Goal: Task Accomplishment & Management: Manage account settings

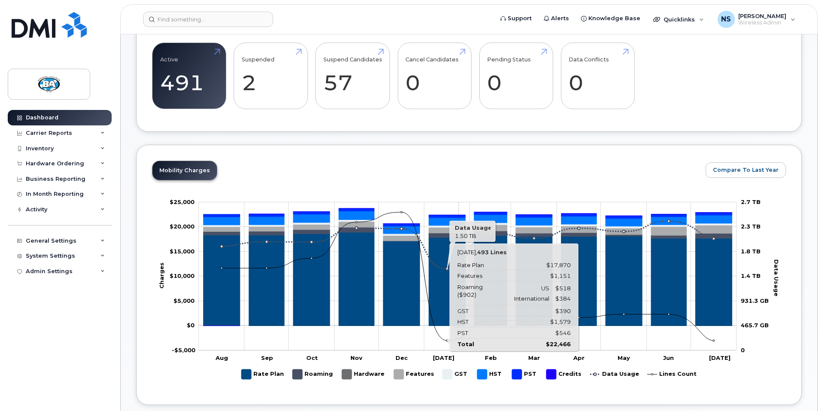
scroll to position [257, 0]
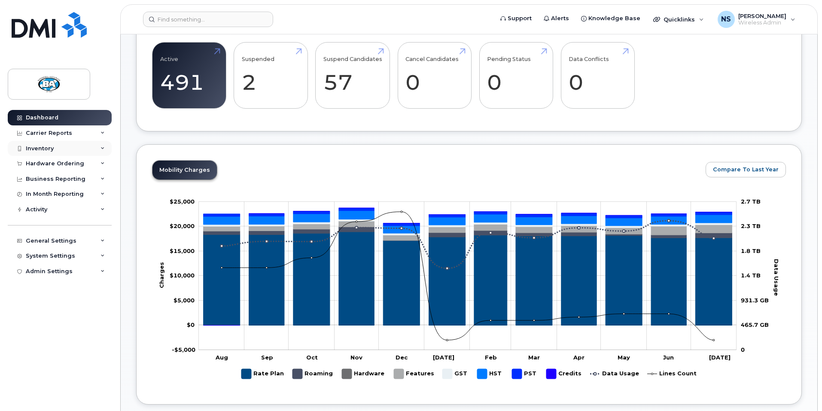
click at [27, 148] on div "Inventory" at bounding box center [40, 148] width 28 height 7
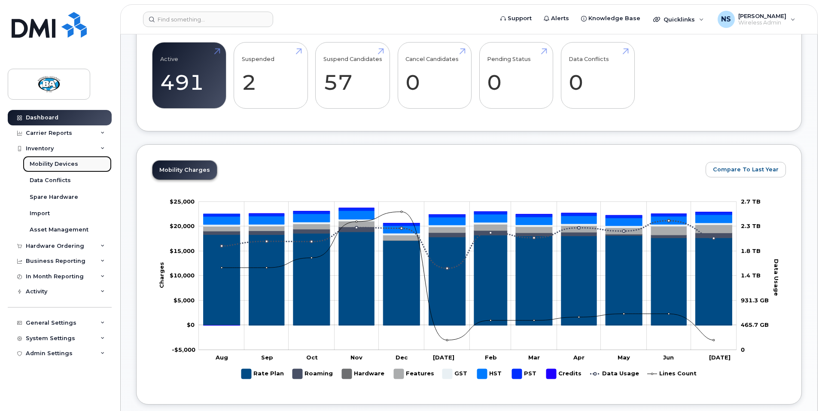
click at [59, 165] on div "Mobility Devices" at bounding box center [54, 164] width 49 height 8
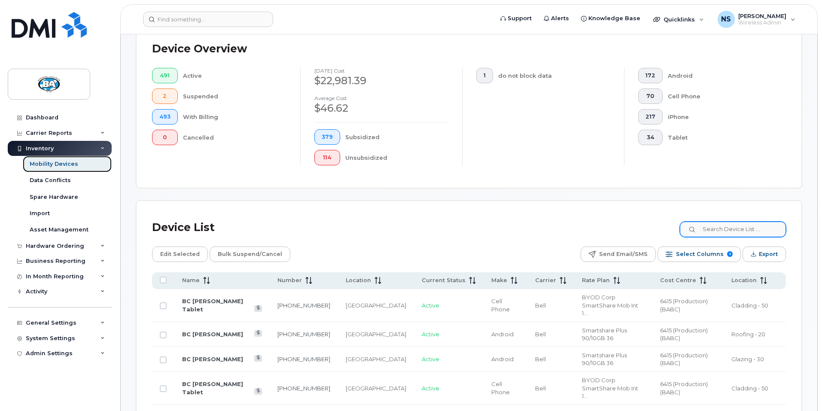
scroll to position [215, 0]
click at [735, 223] on input at bounding box center [732, 228] width 107 height 15
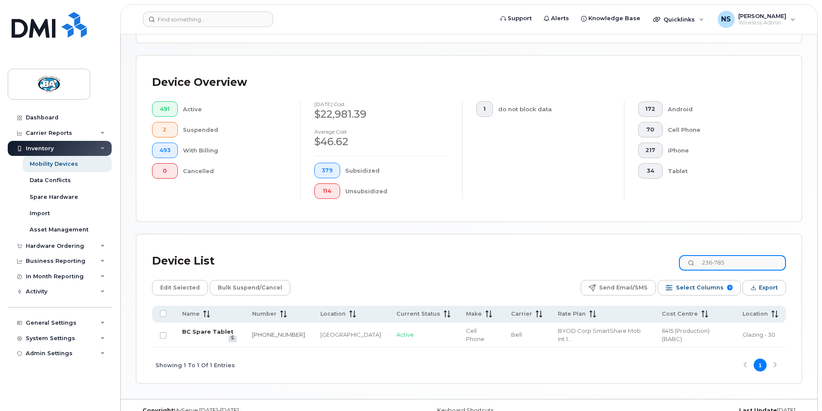
type input "236-785"
click at [210, 328] on link "BC Spare Tablet" at bounding box center [208, 331] width 52 height 7
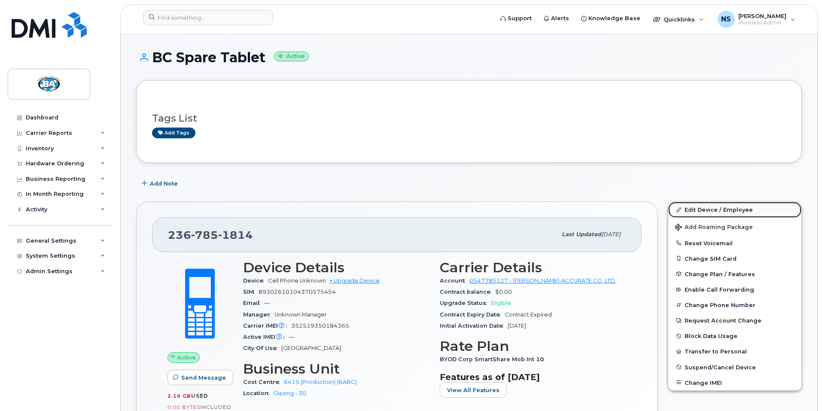
click at [703, 206] on link "Edit Device / Employee" at bounding box center [734, 209] width 133 height 15
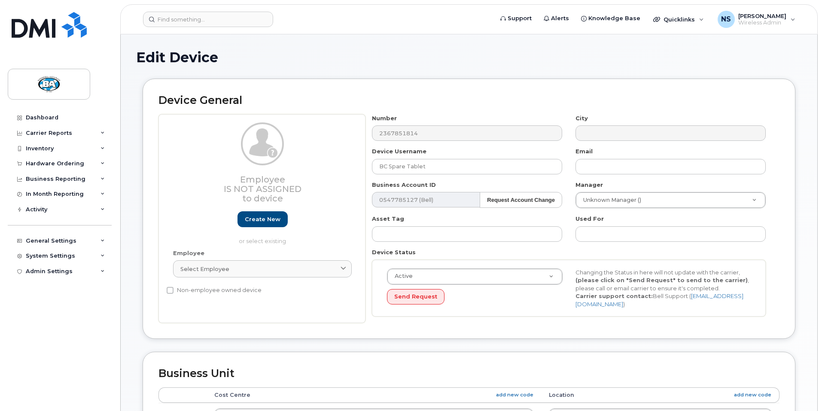
select select "29558521"
select select "13518071"
click at [431, 165] on input "BC Spare Tablet" at bounding box center [467, 166] width 190 height 15
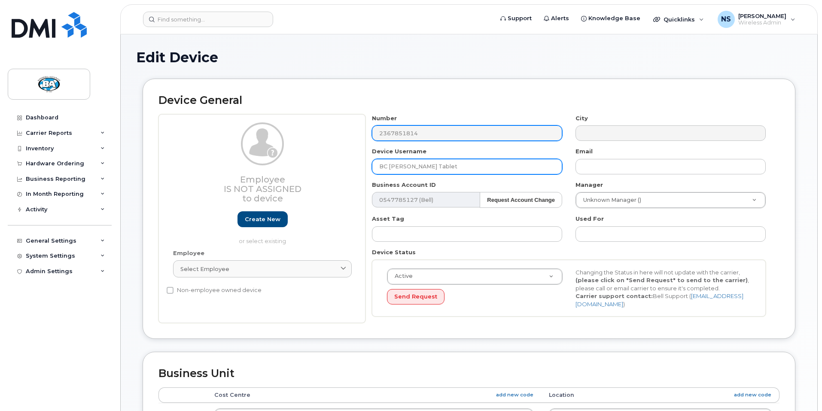
type input "BC [PERSON_NAME] Tablet"
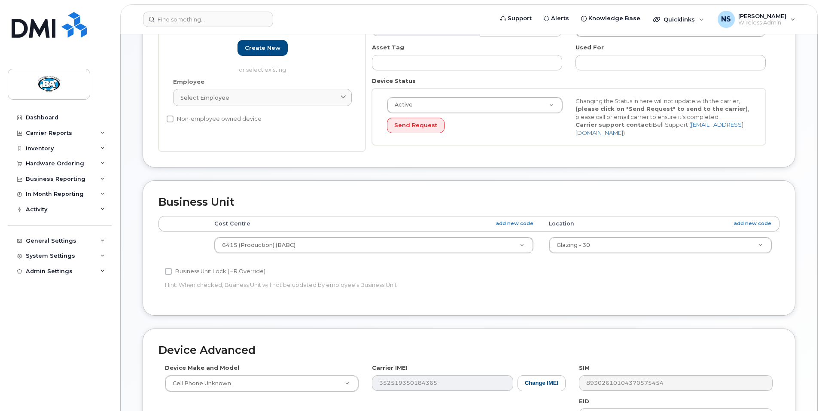
scroll to position [172, 0]
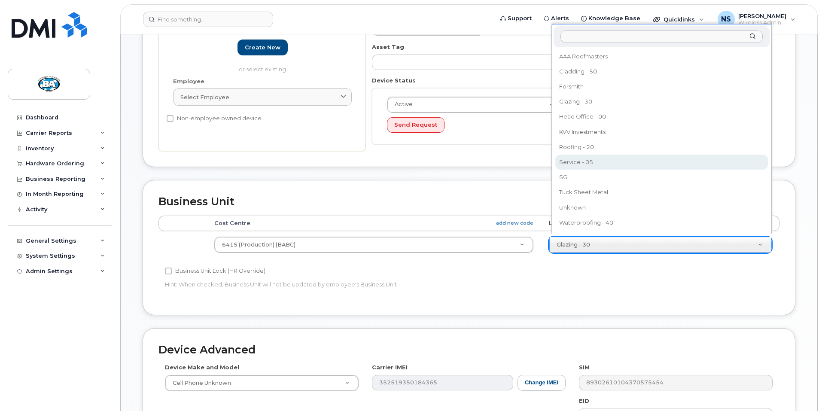
select select "13518067"
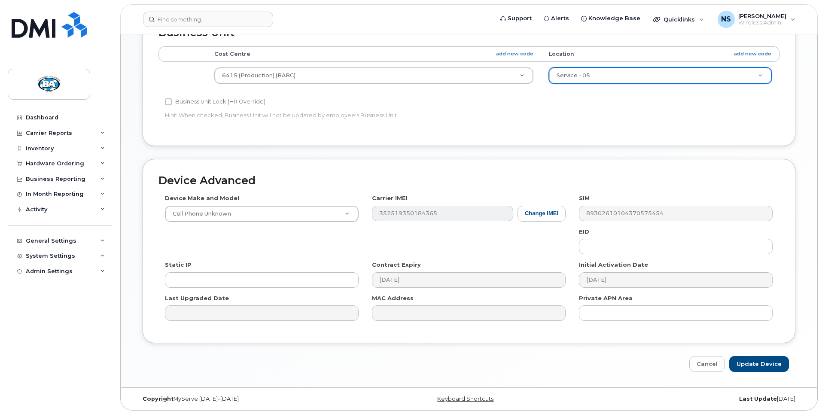
scroll to position [341, 0]
click at [754, 362] on input "Update Device" at bounding box center [759, 364] width 60 height 16
type input "Saving..."
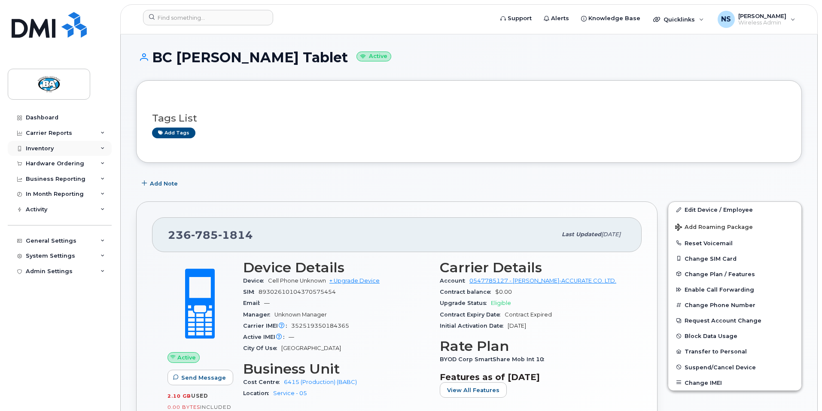
click at [36, 147] on div "Inventory" at bounding box center [40, 148] width 28 height 7
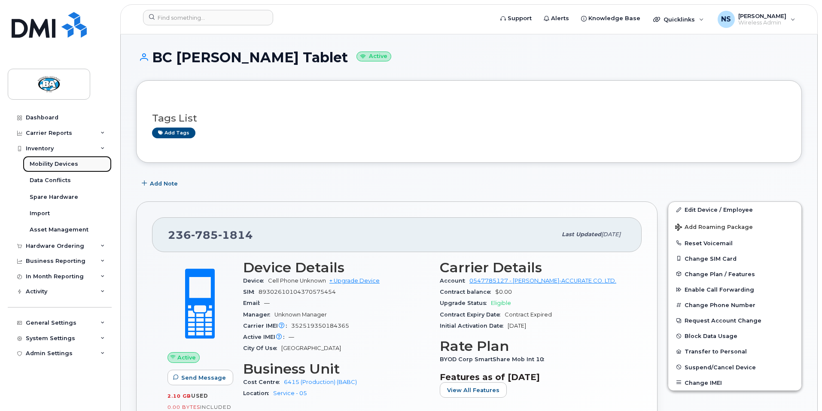
click at [38, 164] on div "Mobility Devices" at bounding box center [54, 164] width 49 height 8
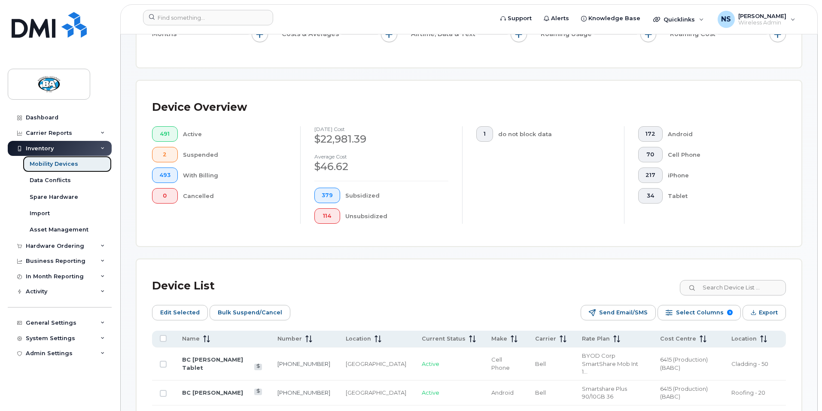
scroll to position [172, 0]
click at [751, 280] on input at bounding box center [732, 287] width 107 height 15
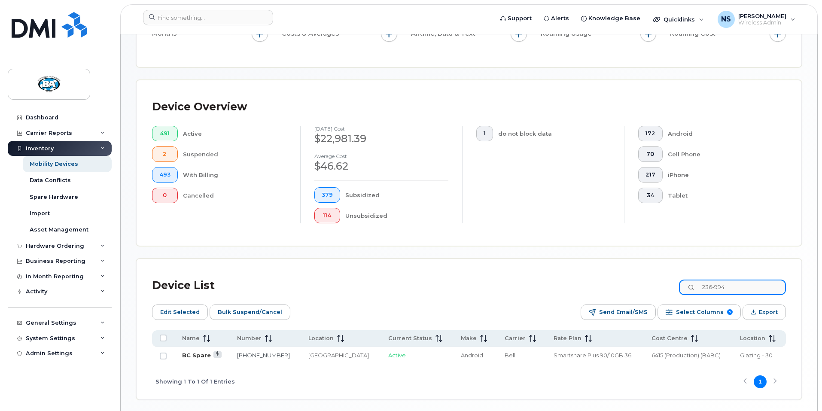
type input "236-994"
click at [188, 352] on link "BC Spare" at bounding box center [196, 355] width 29 height 7
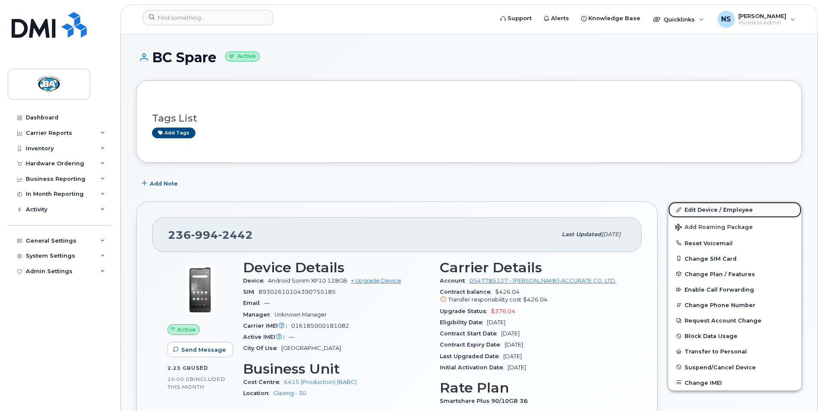
click at [703, 212] on link "Edit Device / Employee" at bounding box center [734, 209] width 133 height 15
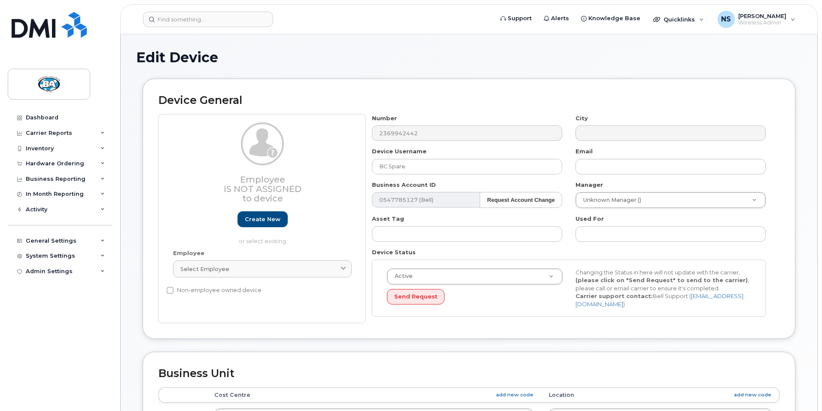
select select "29558521"
select select "13518071"
click at [422, 165] on input "BC Spare" at bounding box center [467, 166] width 190 height 15
click at [457, 165] on input "BC [PERSON_NAME] Tablet" at bounding box center [467, 166] width 190 height 15
type input "BC [PERSON_NAME]"
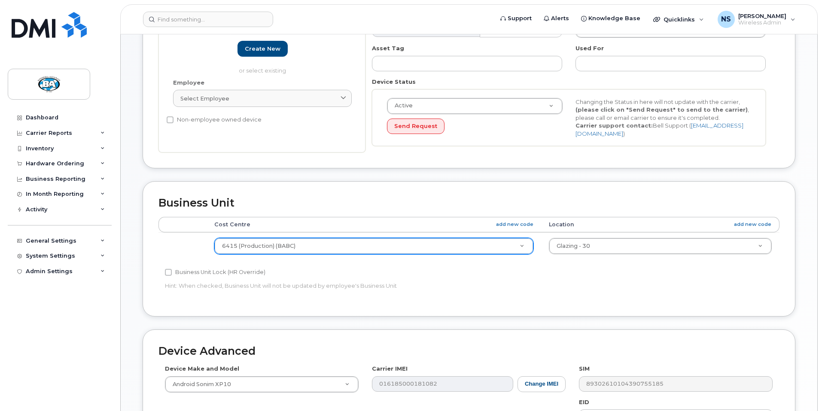
scroll to position [171, 0]
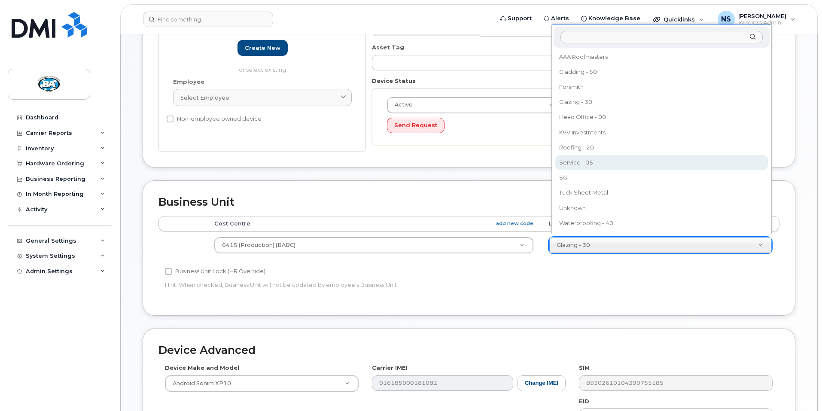
select select "13518067"
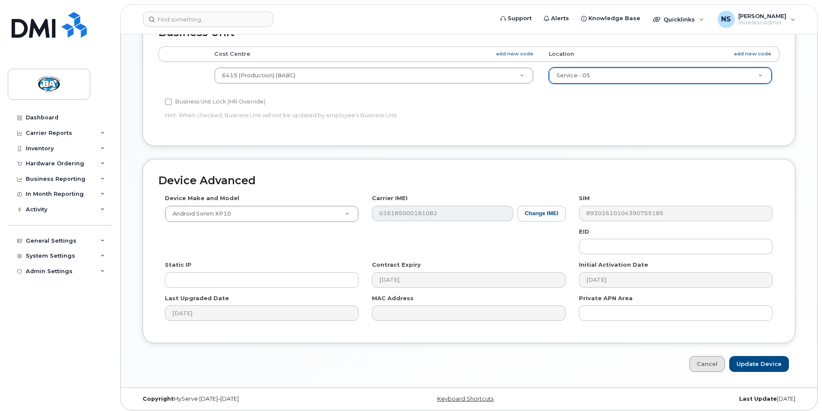
scroll to position [341, 0]
click at [769, 361] on input "Update Device" at bounding box center [759, 364] width 60 height 16
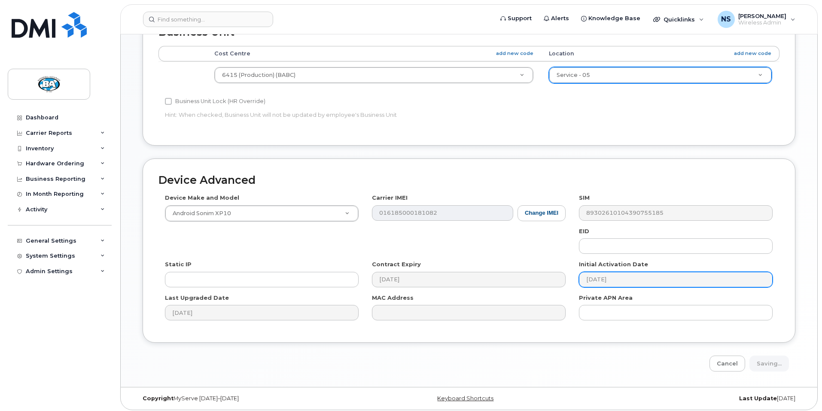
type input "Saving..."
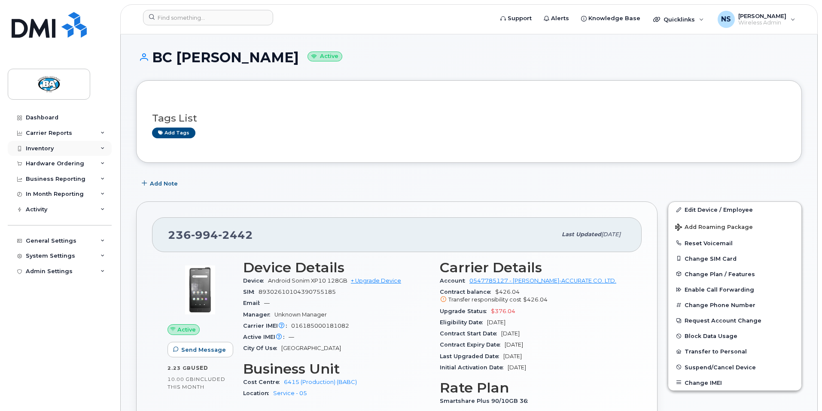
click at [34, 149] on div "Inventory" at bounding box center [40, 148] width 28 height 7
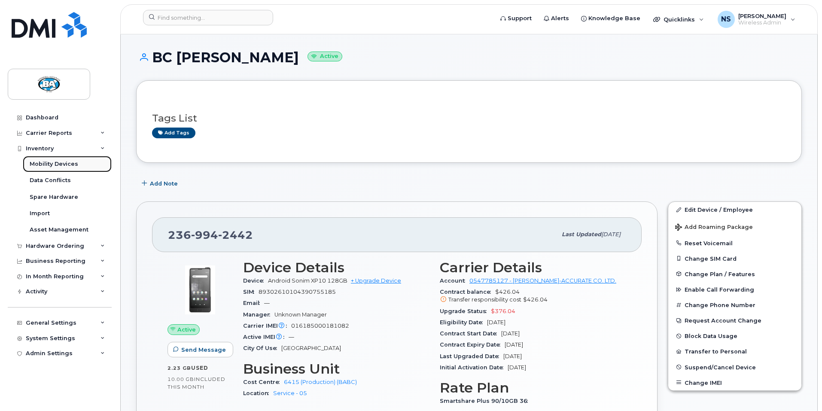
click at [39, 162] on div "Mobility Devices" at bounding box center [54, 164] width 49 height 8
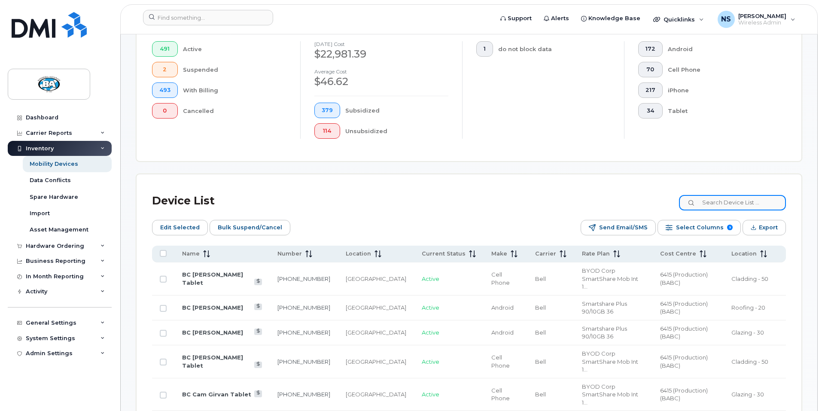
click at [740, 199] on input at bounding box center [732, 202] width 107 height 15
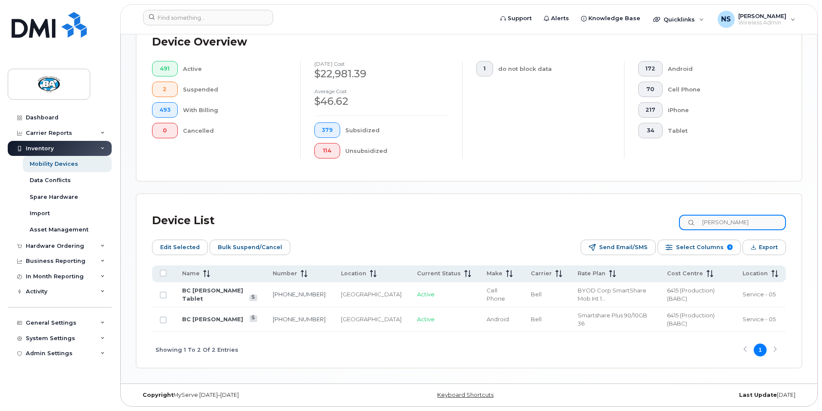
scroll to position [213, 0]
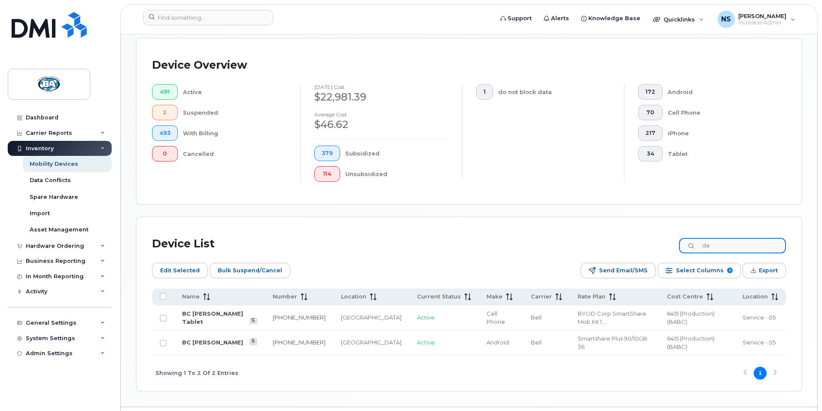
type input "d"
type input "robert"
click at [204, 311] on link "BA OLD [PERSON_NAME]" at bounding box center [220, 314] width 76 height 7
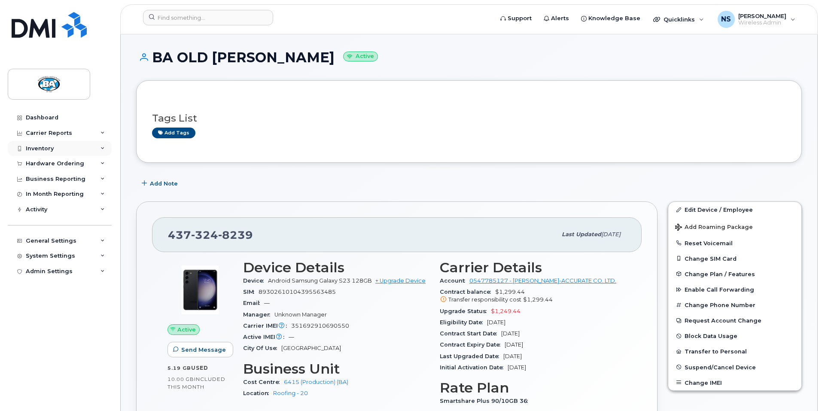
click at [30, 148] on div "Inventory" at bounding box center [40, 148] width 28 height 7
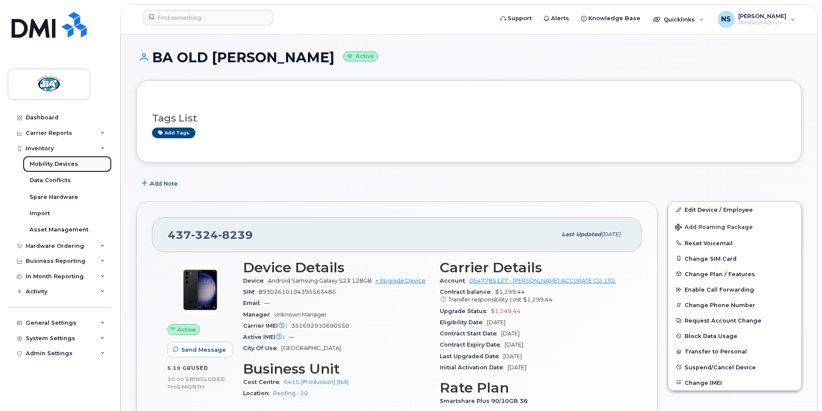
click at [61, 161] on div "Mobility Devices" at bounding box center [54, 164] width 49 height 8
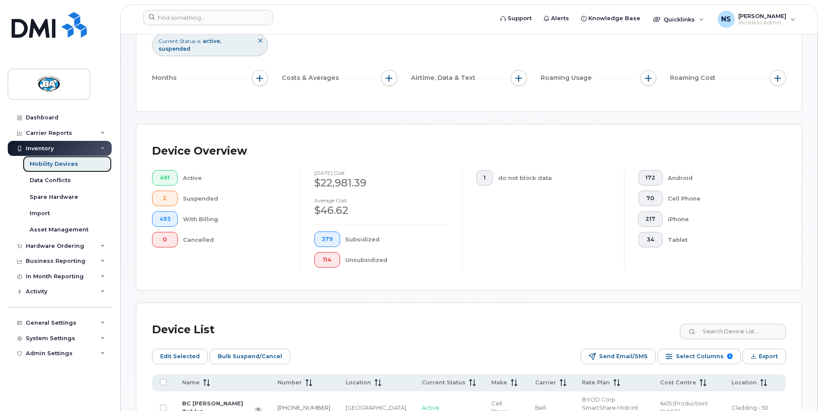
scroll to position [128, 0]
click at [729, 323] on input at bounding box center [732, 330] width 107 height 15
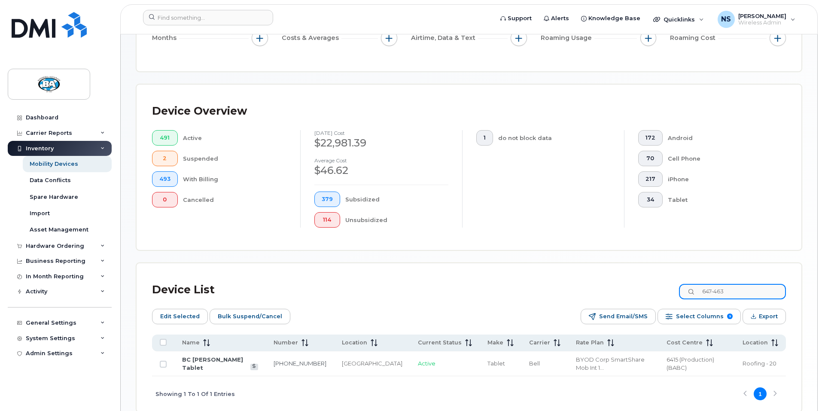
scroll to position [196, 0]
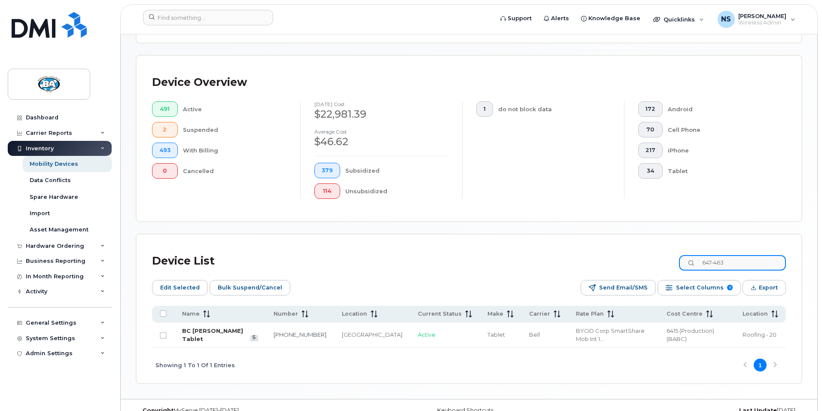
type input "647-463"
click at [200, 327] on link "BC [PERSON_NAME] Tablet" at bounding box center [212, 334] width 61 height 15
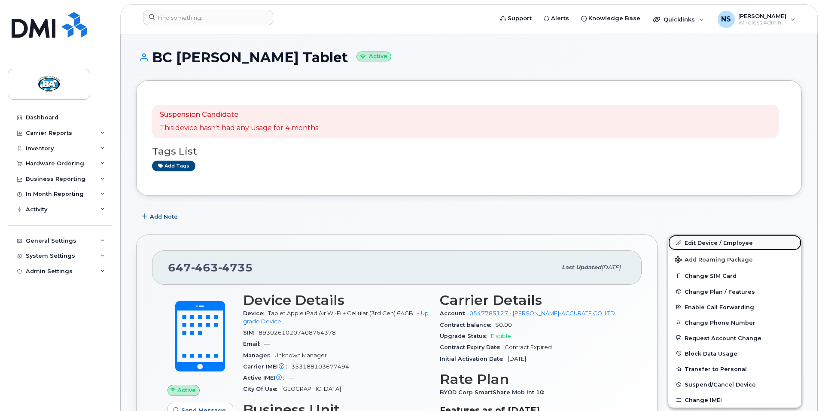
click at [703, 243] on link "Edit Device / Employee" at bounding box center [734, 242] width 133 height 15
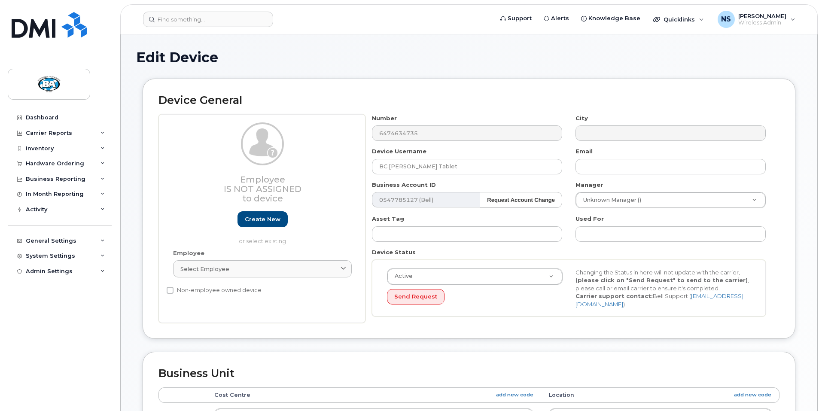
select select "29558521"
select select "29558526"
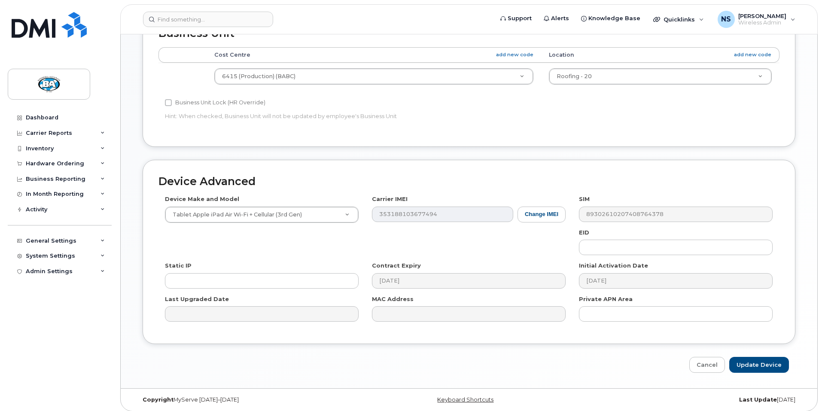
scroll to position [341, 0]
drag, startPoint x: 709, startPoint y: 363, endPoint x: 621, endPoint y: 361, distance: 88.9
click at [709, 363] on link "Cancel" at bounding box center [707, 364] width 36 height 16
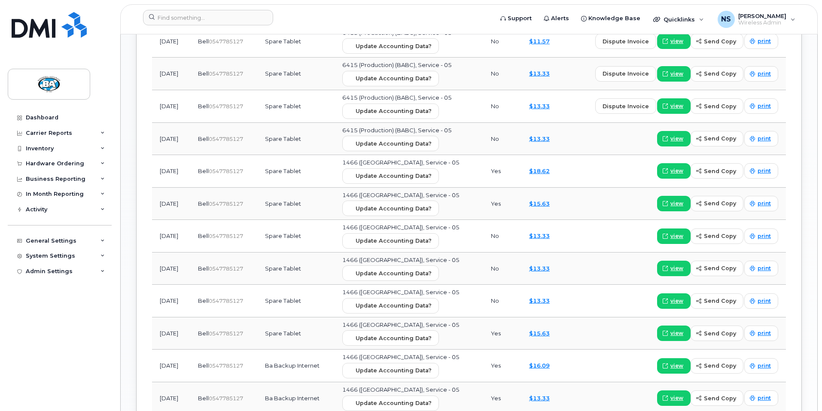
scroll to position [730, 0]
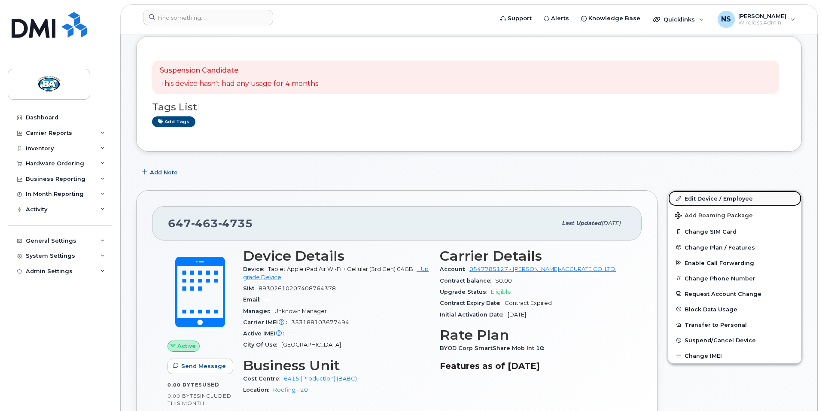
click at [699, 197] on link "Edit Device / Employee" at bounding box center [734, 198] width 133 height 15
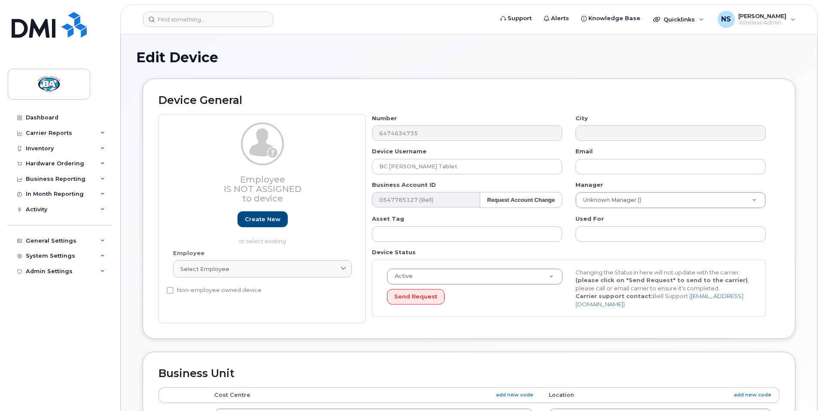
select select "29558521"
select select "29558526"
drag, startPoint x: 389, startPoint y: 167, endPoint x: 420, endPoint y: 167, distance: 31.4
click at [420, 167] on input "BC [PERSON_NAME] Tablet" at bounding box center [467, 166] width 190 height 15
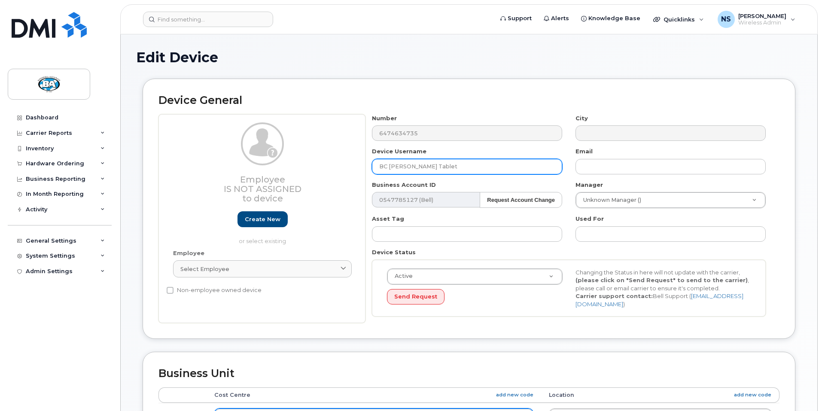
type input "BC Victor Lopez Tablet"
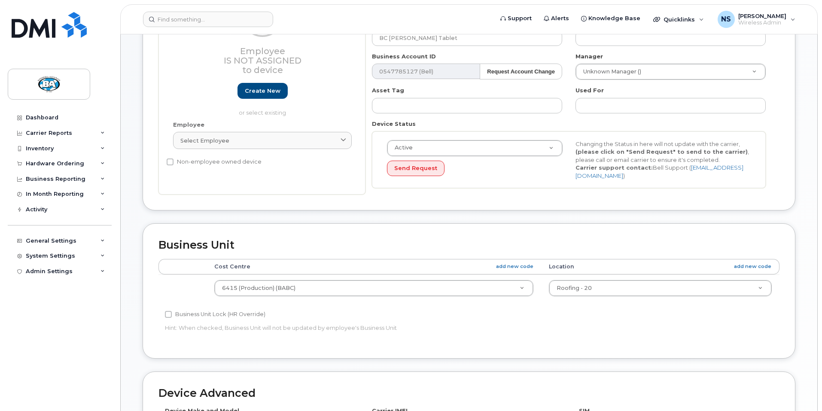
scroll to position [129, 0]
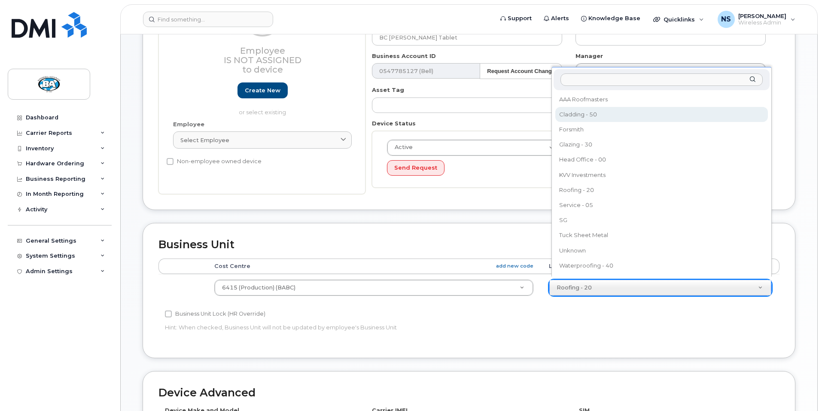
select select "13518072"
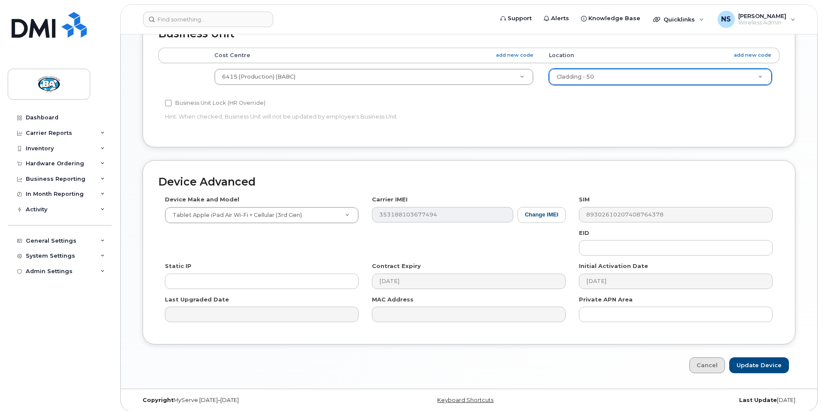
scroll to position [341, 0]
click at [751, 360] on input "Update Device" at bounding box center [759, 364] width 60 height 16
type input "Saving..."
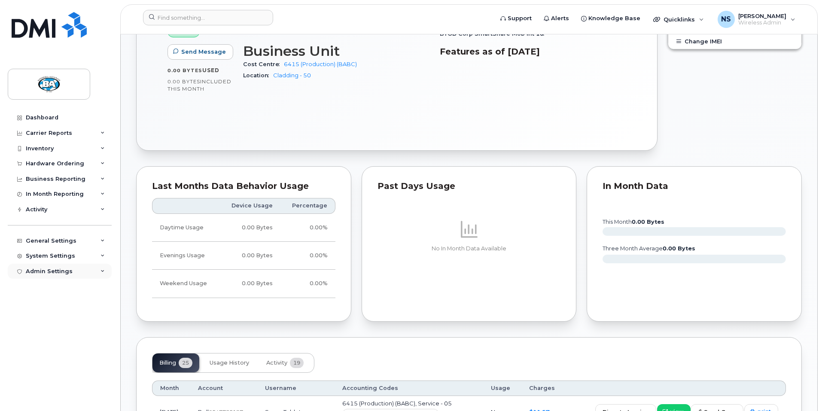
scroll to position [344, 0]
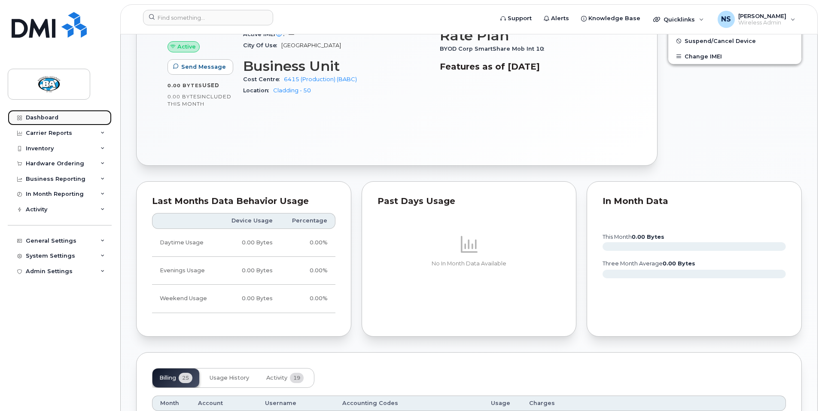
click at [47, 117] on div "Dashboard" at bounding box center [42, 117] width 33 height 7
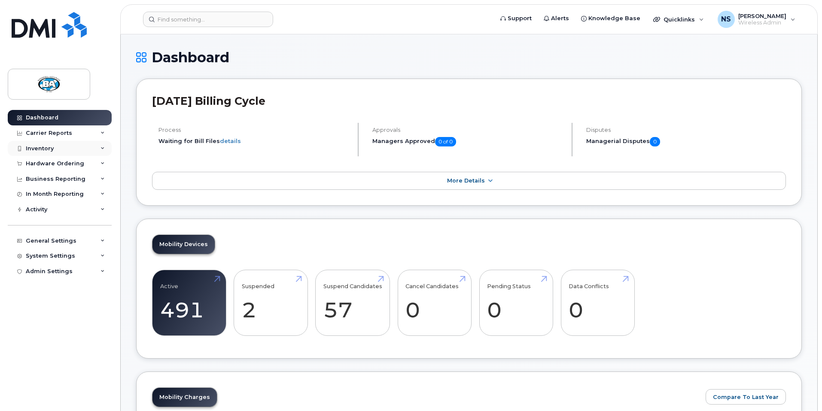
click at [44, 149] on div "Inventory" at bounding box center [40, 148] width 28 height 7
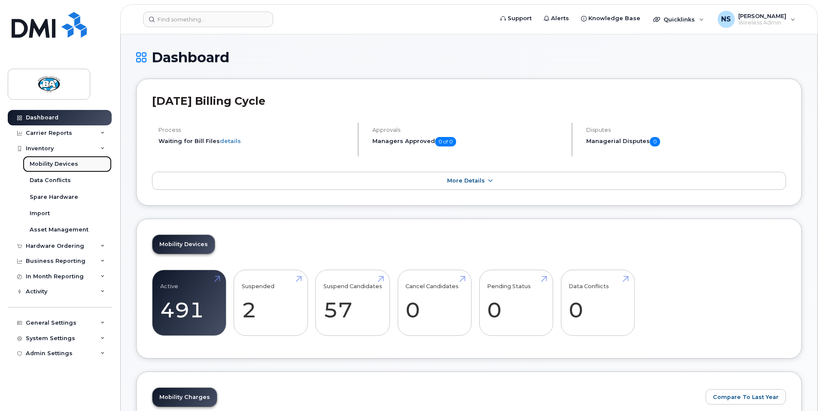
click at [47, 163] on div "Mobility Devices" at bounding box center [54, 164] width 49 height 8
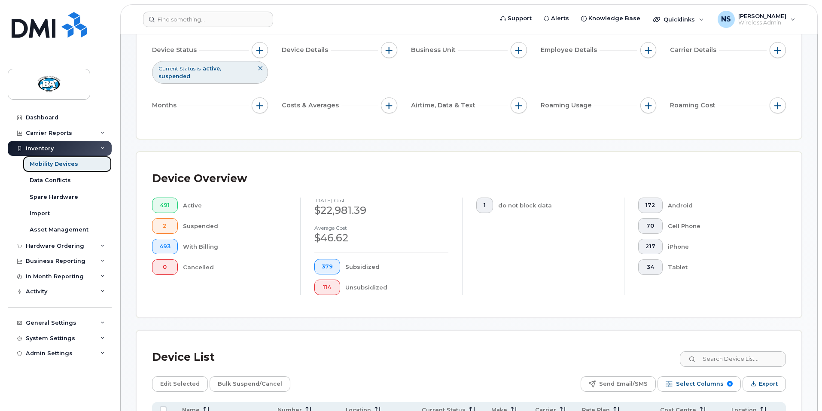
scroll to position [85, 0]
click at [727, 351] on input at bounding box center [732, 358] width 107 height 15
type input "unk"
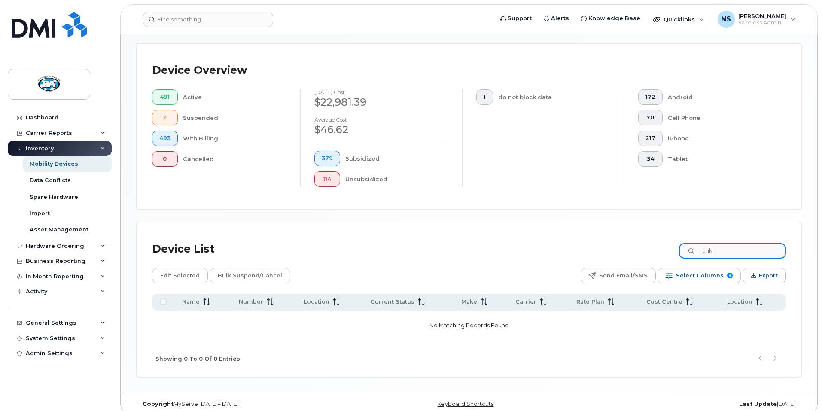
scroll to position [195, 0]
drag, startPoint x: 736, startPoint y: 243, endPoint x: 587, endPoint y: 235, distance: 148.3
click at [587, 236] on div "Device List unk" at bounding box center [469, 247] width 634 height 22
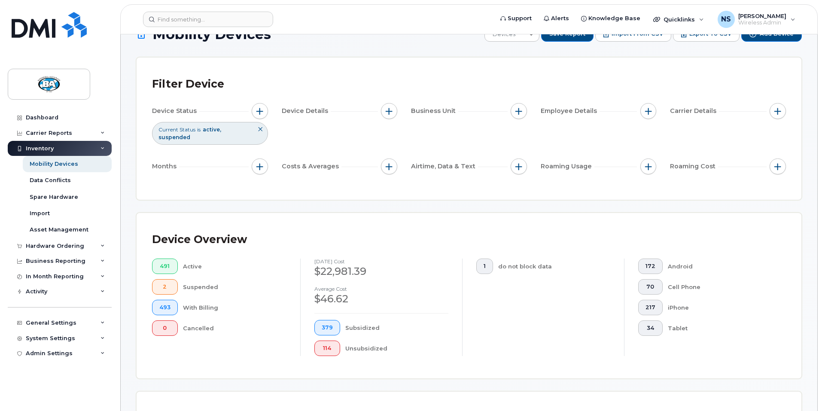
scroll to position [23, 0]
